Goal: Task Accomplishment & Management: Manage account settings

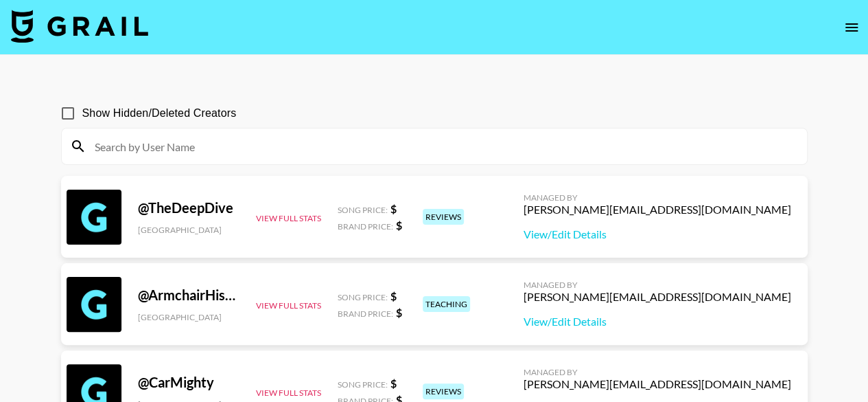
click at [851, 27] on icon "open drawer" at bounding box center [852, 27] width 12 height 8
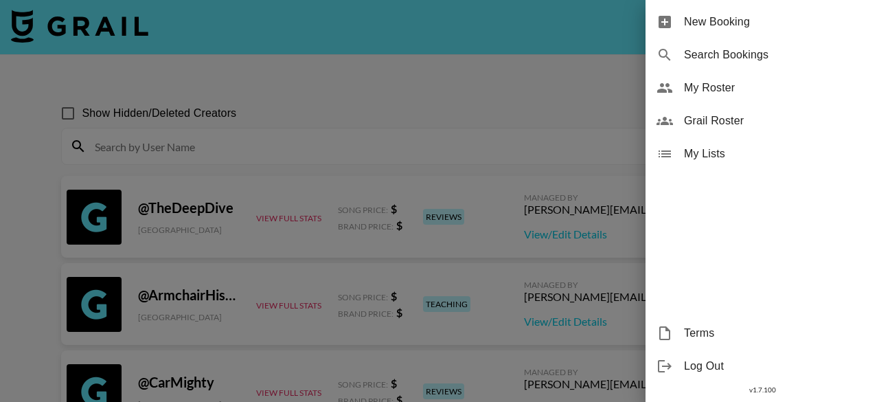
click at [813, 85] on span "My Roster" at bounding box center [776, 88] width 184 height 16
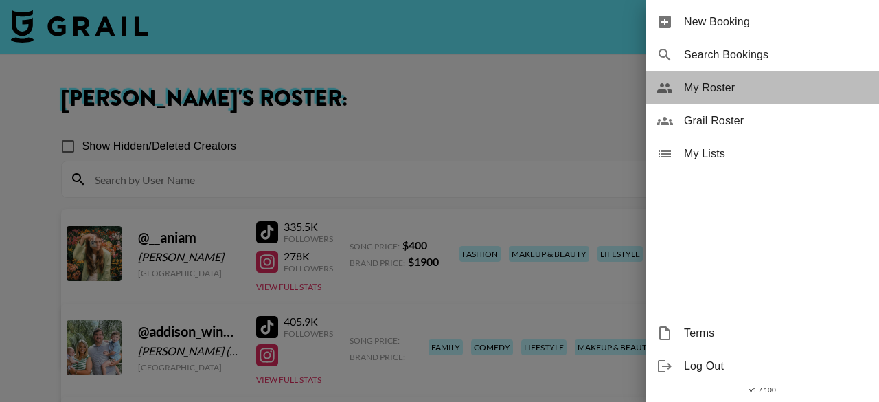
click at [770, 89] on span "My Roster" at bounding box center [776, 88] width 184 height 16
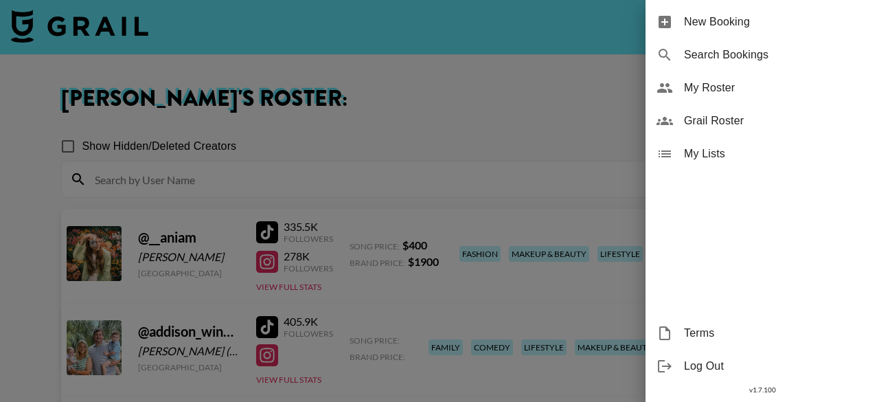
click at [712, 89] on span "My Roster" at bounding box center [776, 88] width 184 height 16
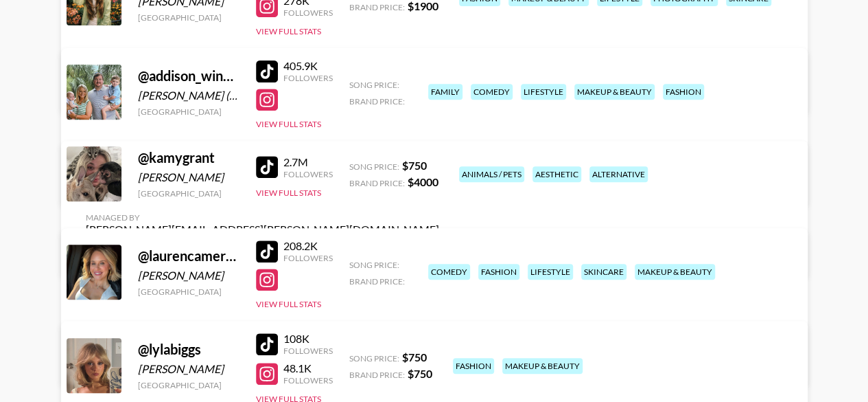
scroll to position [275, 0]
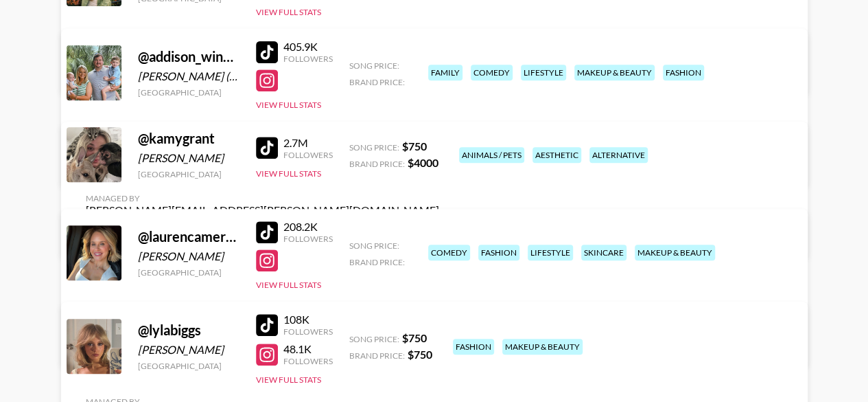
click at [439, 336] on link "View/Edit Details" at bounding box center [262, 343] width 353 height 14
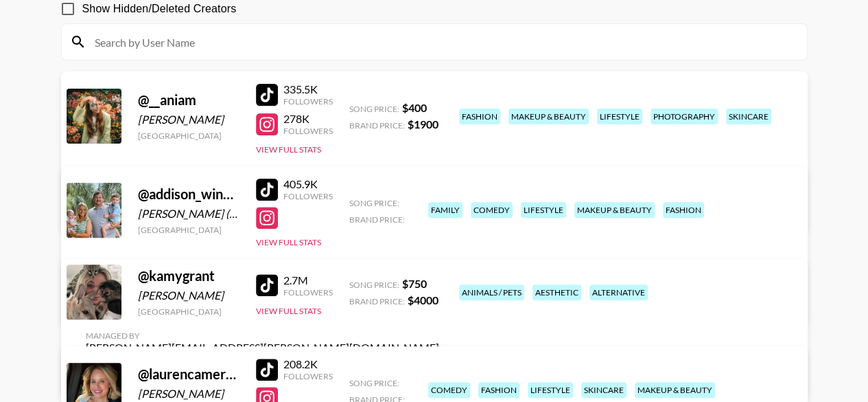
scroll to position [0, 0]
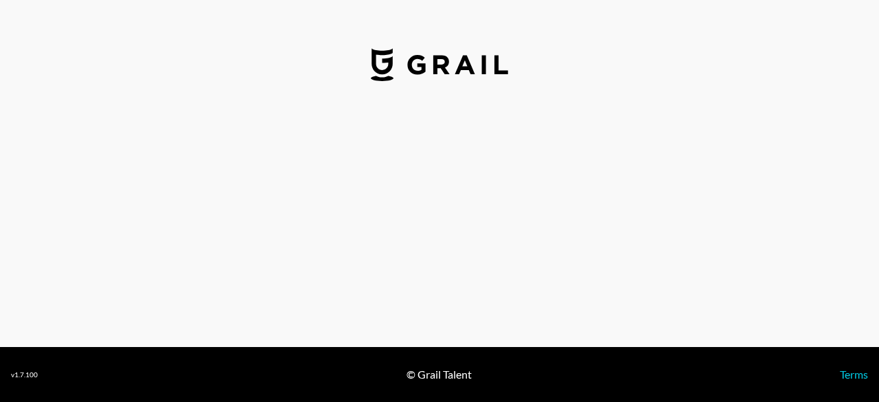
select select "USD"
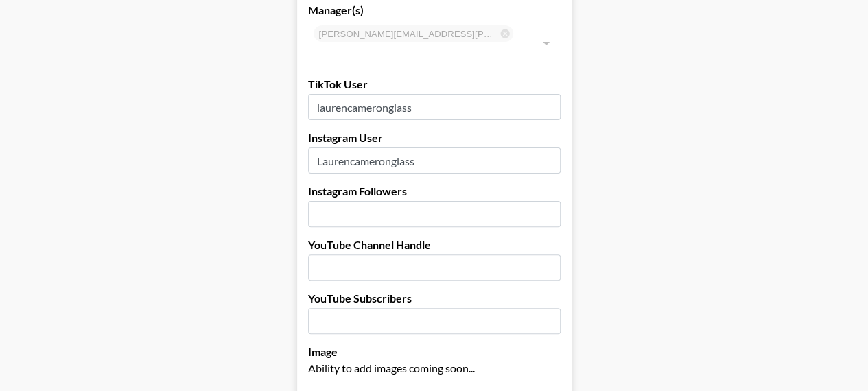
scroll to position [137, 0]
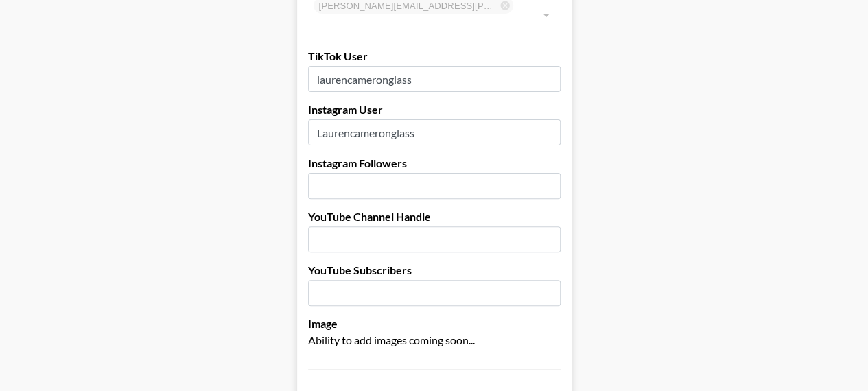
click at [406, 173] on input "number" at bounding box center [434, 186] width 253 height 26
click at [506, 173] on input "28.400" at bounding box center [434, 186] width 253 height 26
click at [555, 173] on input "28" at bounding box center [434, 186] width 253 height 26
click at [548, 173] on input "27" at bounding box center [434, 186] width 253 height 26
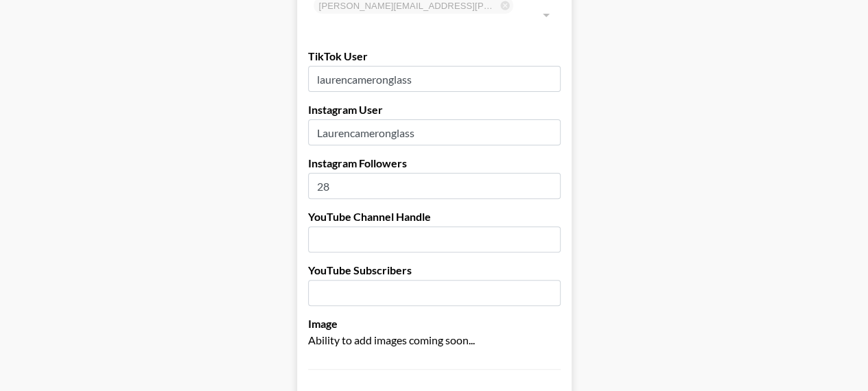
click at [550, 173] on input "28" at bounding box center [434, 186] width 253 height 26
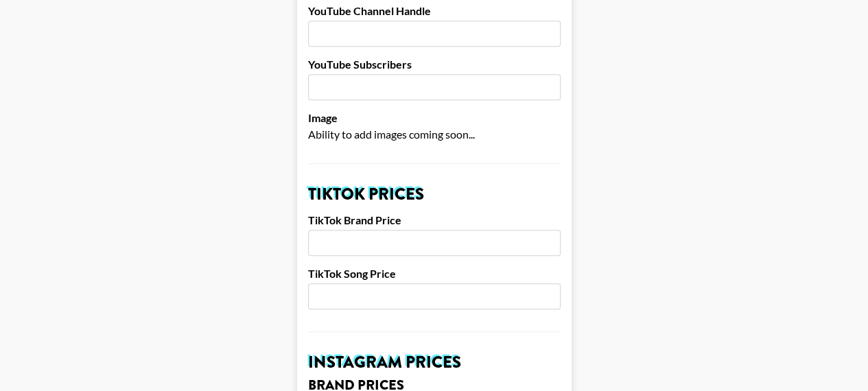
scroll to position [412, 0]
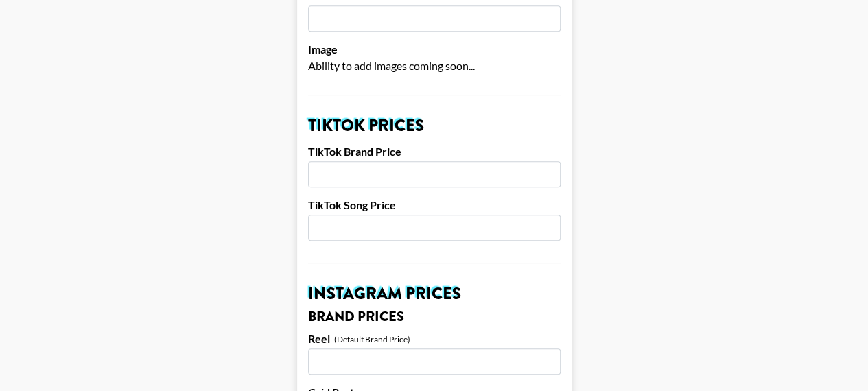
type input "28.4000"
click at [415, 161] on input "number" at bounding box center [434, 174] width 253 height 26
type input "1200"
click at [399, 215] on input "number" at bounding box center [434, 228] width 253 height 26
type input "300"
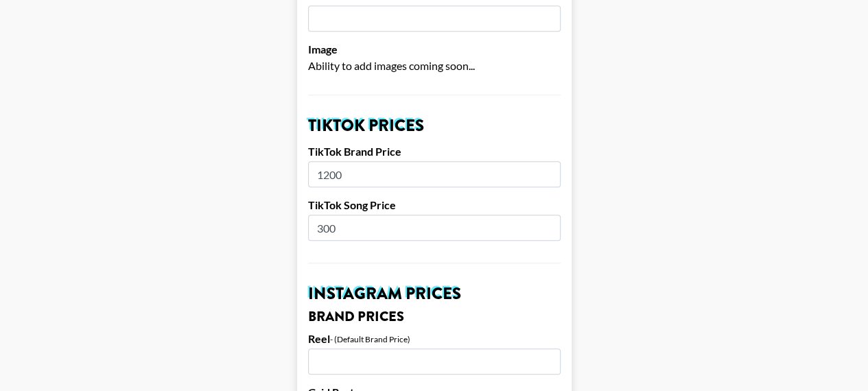
scroll to position [549, 0]
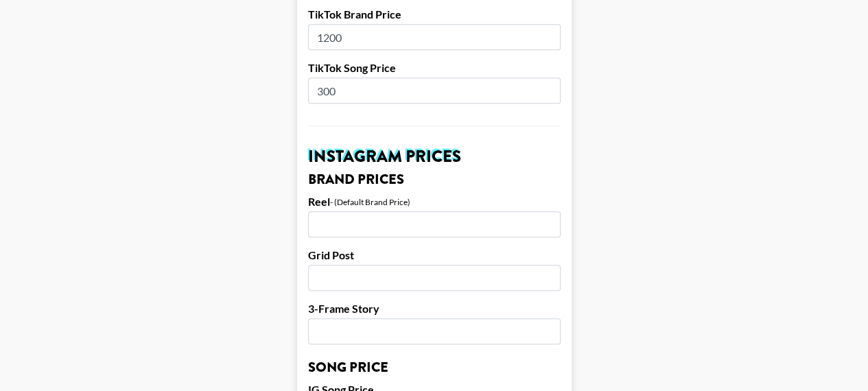
click at [402, 211] on input "number" at bounding box center [434, 224] width 253 height 26
type input "450"
click at [475, 265] on input "number" at bounding box center [434, 278] width 253 height 26
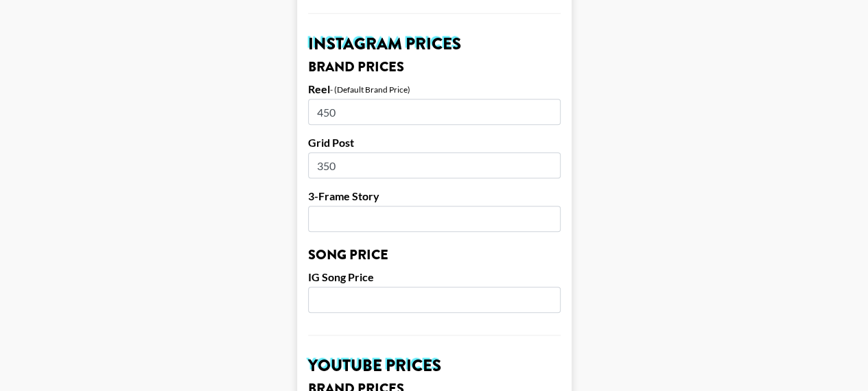
scroll to position [686, 0]
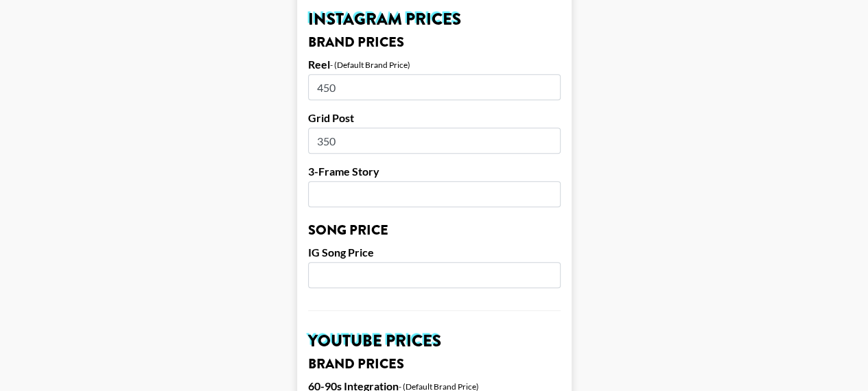
type input "350"
click at [419, 181] on input "number" at bounding box center [434, 194] width 253 height 26
type input "1"
type input "200"
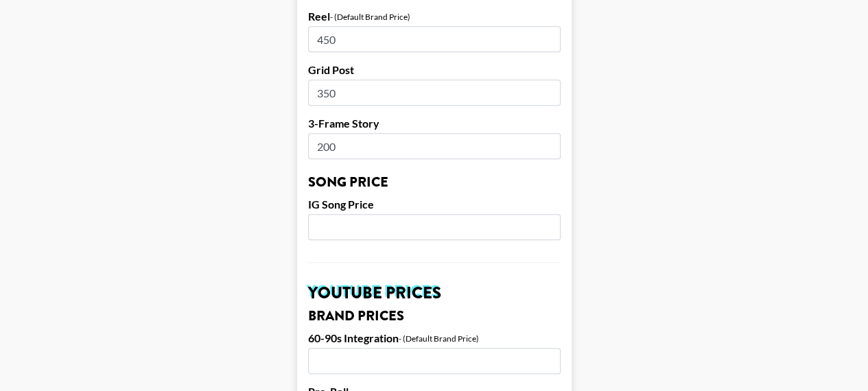
scroll to position [755, 0]
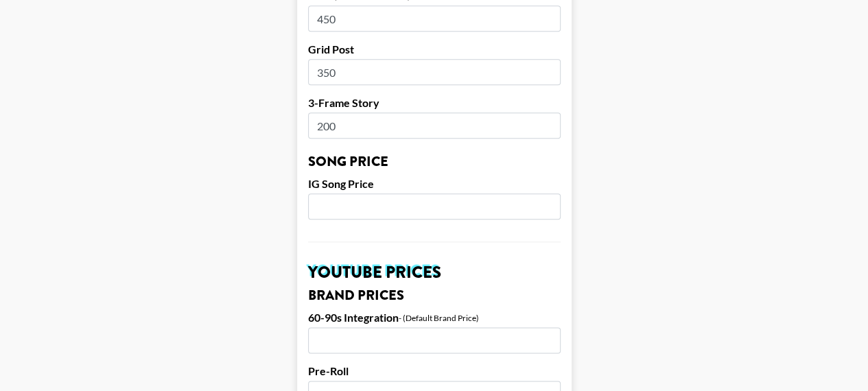
click at [421, 194] on input "number" at bounding box center [434, 207] width 253 height 26
type input "200"
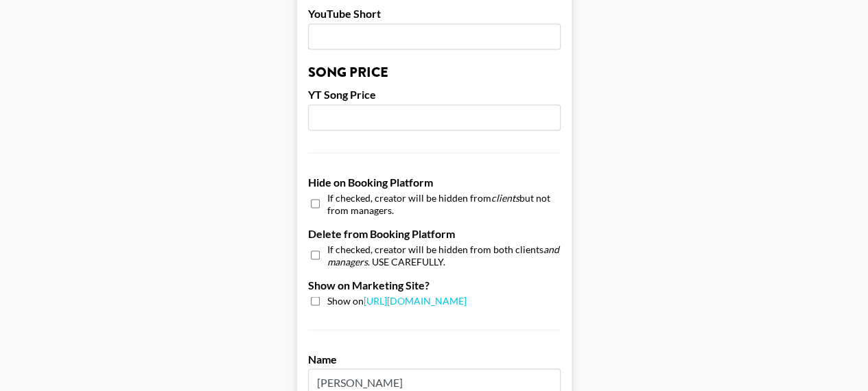
scroll to position [1167, 0]
click at [392, 104] on input "number" at bounding box center [434, 117] width 253 height 26
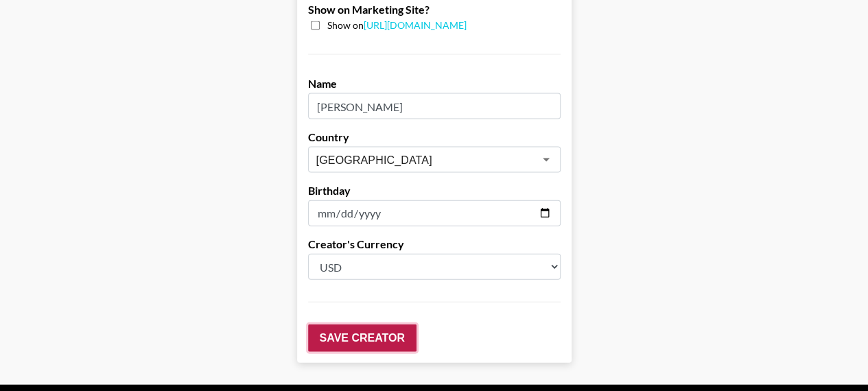
click at [405, 325] on input "Save Creator" at bounding box center [362, 338] width 108 height 27
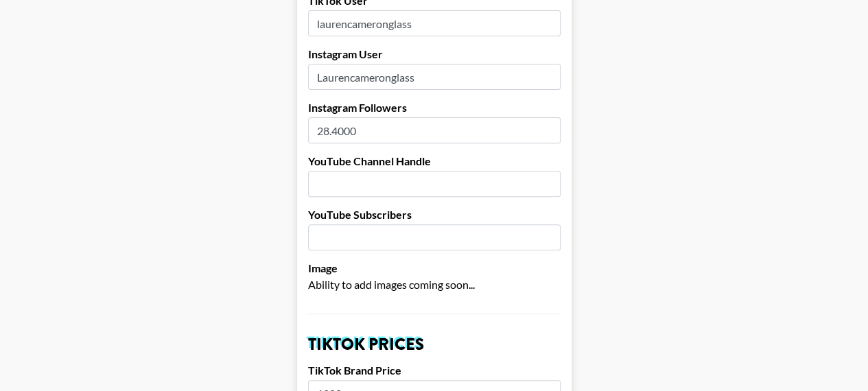
scroll to position [154, 0]
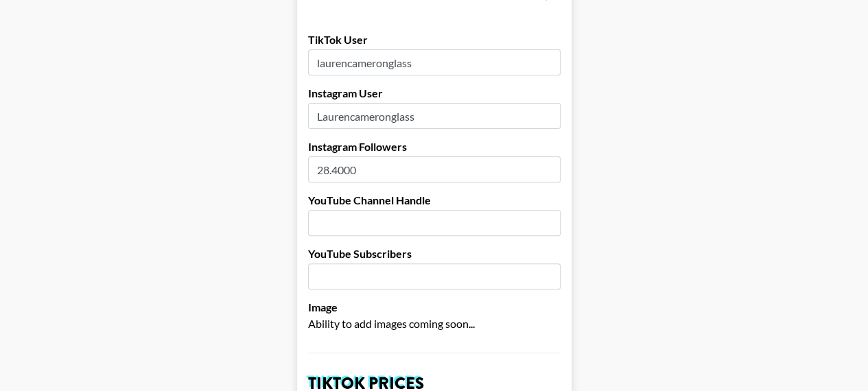
click at [445, 156] on input "28.4000" at bounding box center [434, 169] width 253 height 26
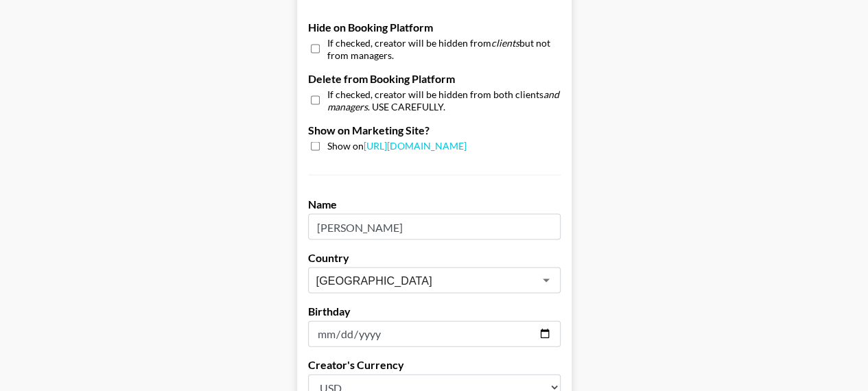
scroll to position [1469, 0]
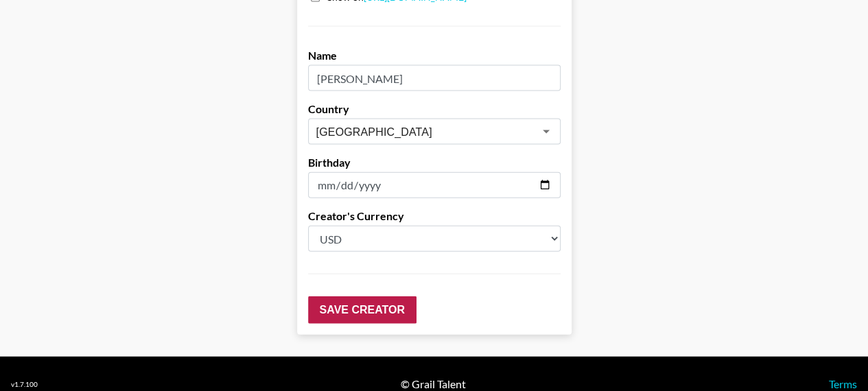
type input "28400"
click at [397, 297] on input "Save Creator" at bounding box center [362, 310] width 108 height 27
click at [391, 297] on input "Save Creator" at bounding box center [362, 310] width 108 height 27
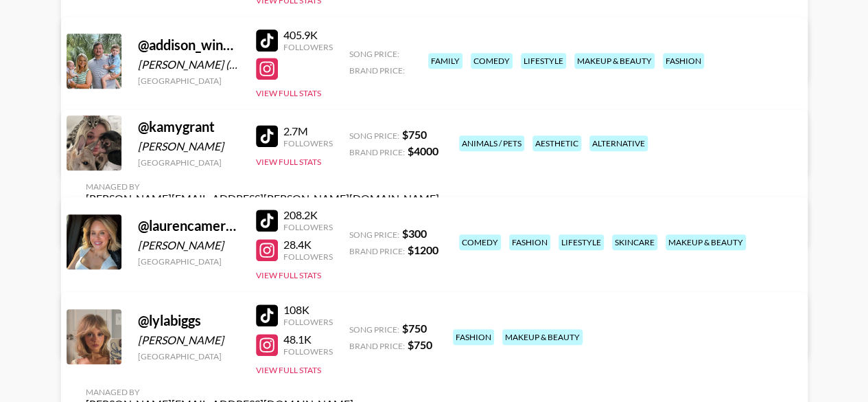
scroll to position [221, 0]
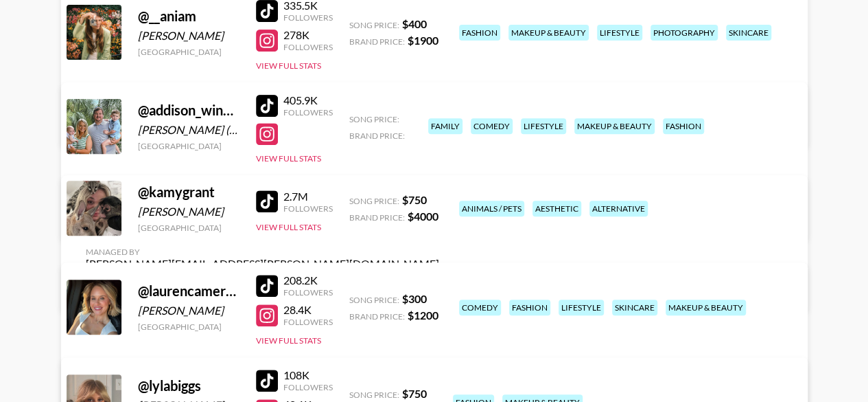
click at [439, 210] on link "View/Edit Details" at bounding box center [262, 217] width 353 height 14
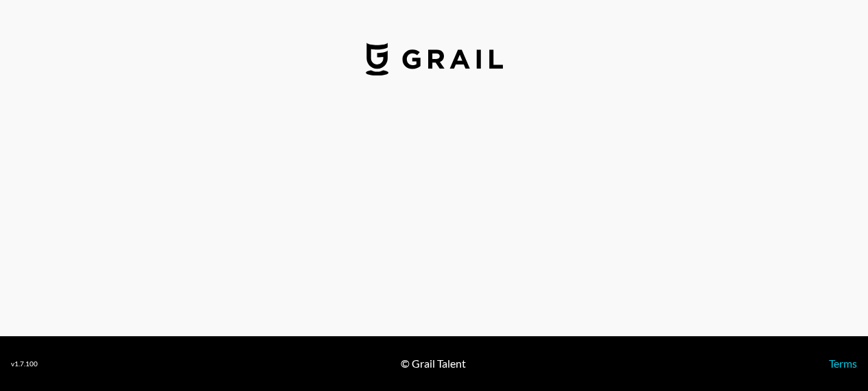
select select "USD"
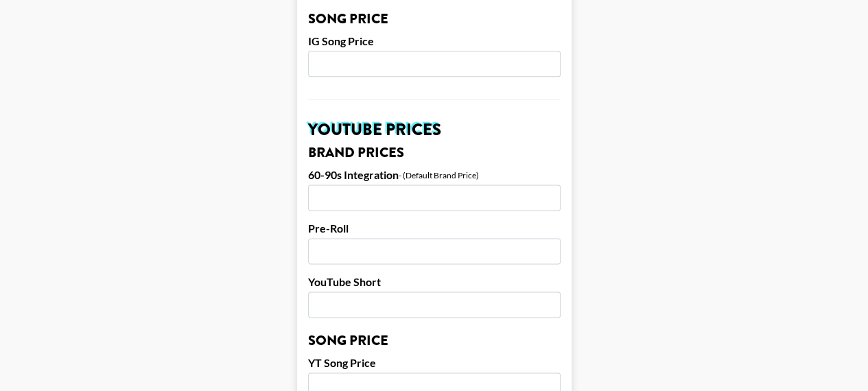
scroll to position [1030, 0]
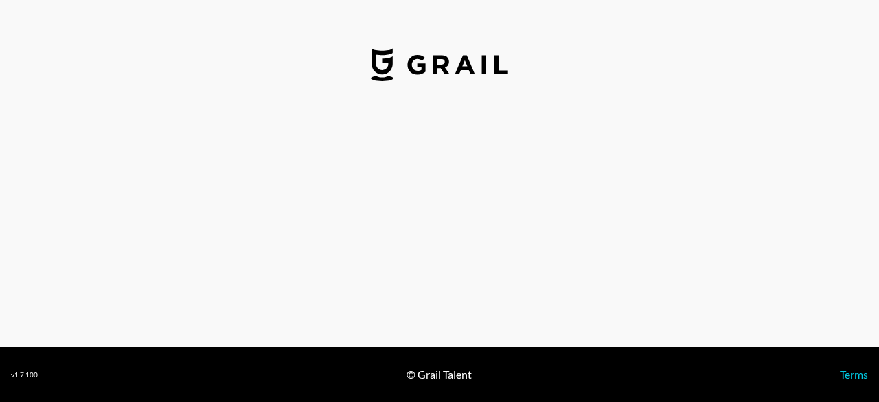
select select "USD"
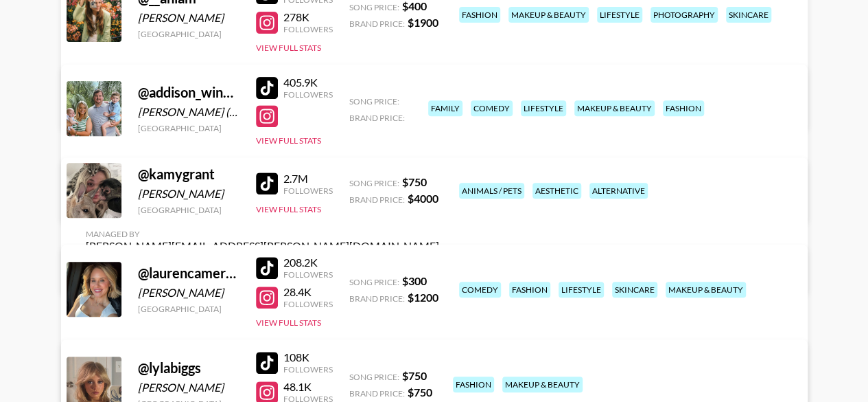
scroll to position [221, 0]
